Goal: Task Accomplishment & Management: Manage account settings

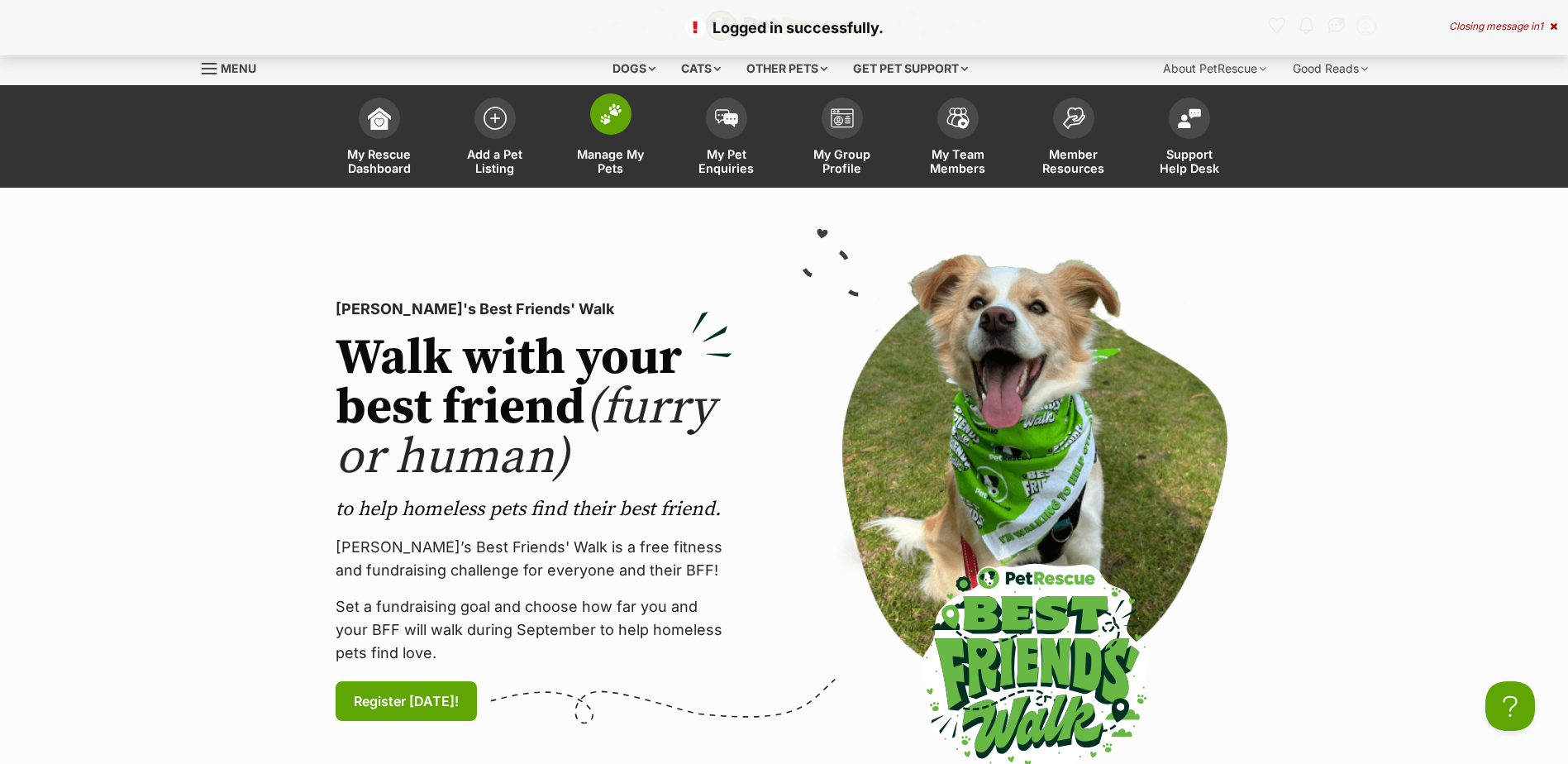
click at [624, 92] on link "Manage My Pets" at bounding box center [611, 139] width 116 height 98
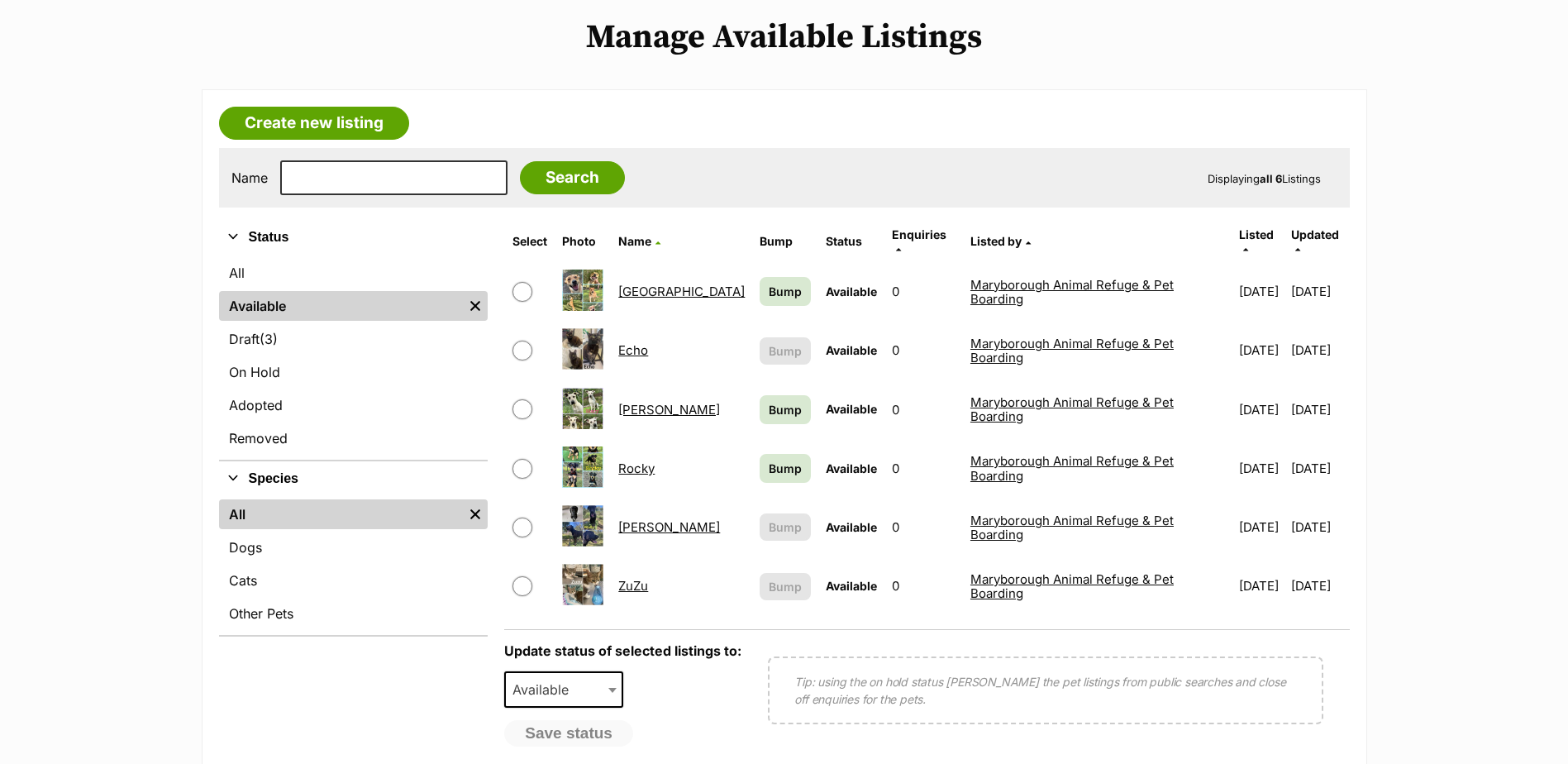
scroll to position [193, 0]
click at [520, 517] on input "checkbox" at bounding box center [522, 527] width 20 height 20
checkbox input "true"
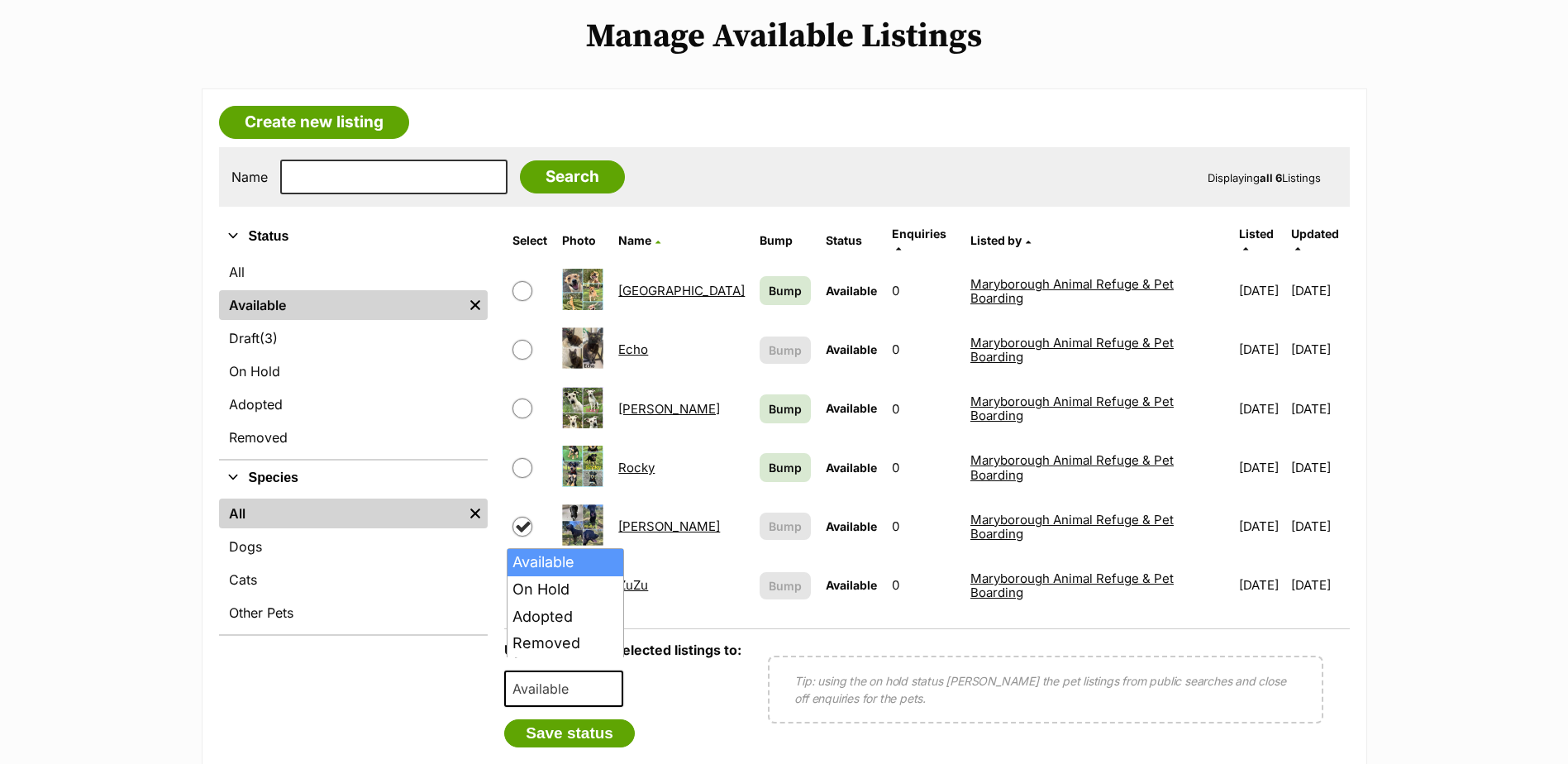
click at [611, 673] on span at bounding box center [614, 688] width 17 height 36
select select "rehomed"
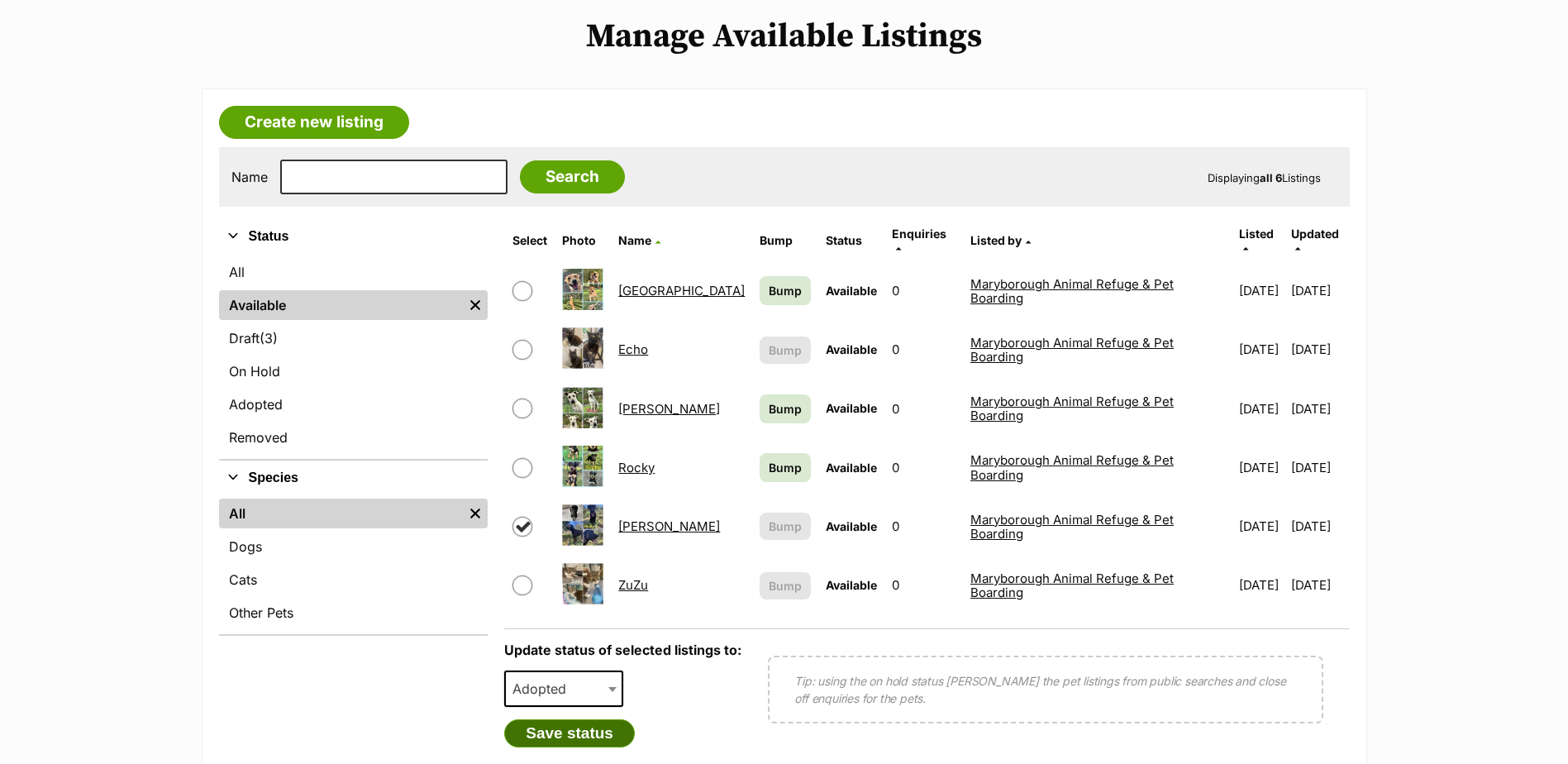
click at [606, 719] on button "Save status" at bounding box center [569, 733] width 131 height 28
